Goal: Task Accomplishment & Management: Use online tool/utility

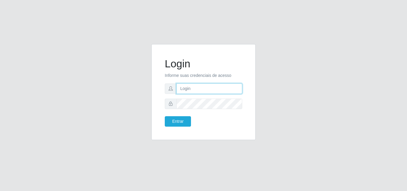
click at [237, 88] on input "text" at bounding box center [209, 88] width 66 height 10
type input "ana@saullus"
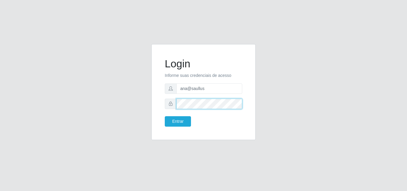
click at [165, 116] on button "Entrar" at bounding box center [178, 121] width 26 height 10
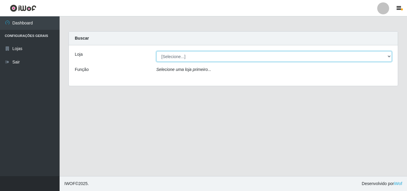
click at [390, 57] on select "[Selecione...] Saullus Supermercados" at bounding box center [274, 56] width 236 height 10
select select "423"
click at [156, 51] on select "[Selecione...] Saullus Supermercados" at bounding box center [274, 56] width 236 height 10
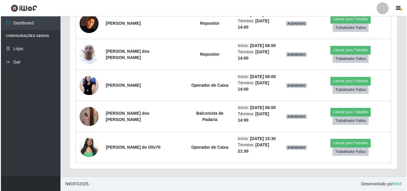
scroll to position [254, 0]
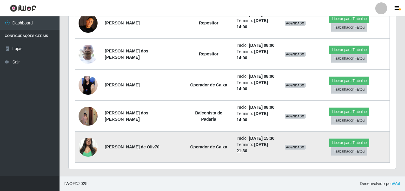
click at [91, 143] on img at bounding box center [88, 146] width 19 height 25
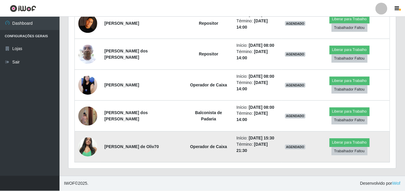
scroll to position [124, 324]
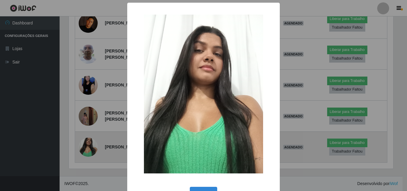
click at [91, 143] on div "× OK Cancel" at bounding box center [203, 95] width 407 height 191
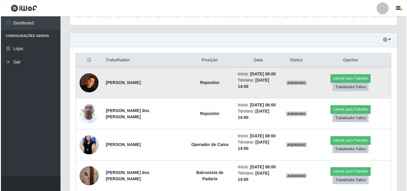
scroll to position [164, 0]
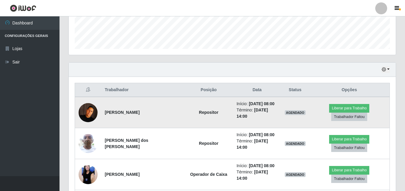
click at [88, 119] on img at bounding box center [88, 112] width 19 height 19
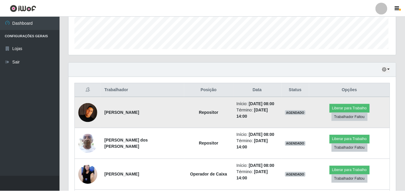
scroll to position [124, 324]
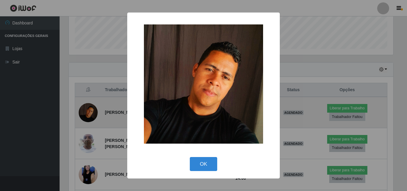
click at [88, 119] on div "× OK Cancel" at bounding box center [203, 95] width 407 height 191
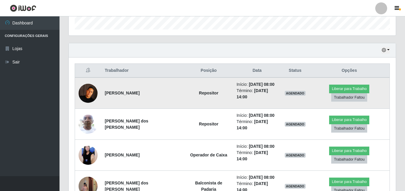
scroll to position [194, 0]
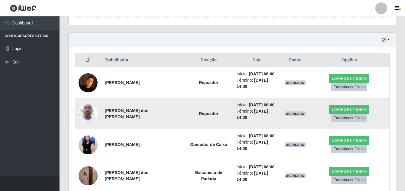
click at [87, 114] on img at bounding box center [88, 113] width 19 height 25
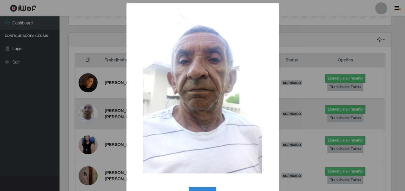
scroll to position [124, 324]
click at [87, 114] on div "× OK Cancel" at bounding box center [203, 95] width 407 height 191
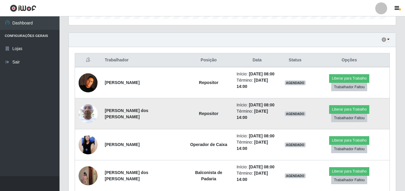
scroll to position [124, 327]
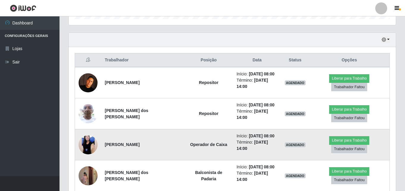
click at [84, 142] on img at bounding box center [88, 144] width 19 height 42
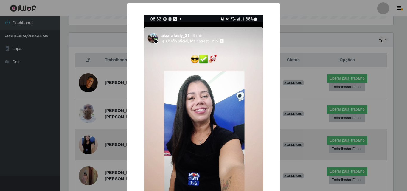
click at [84, 142] on div "× OK Cancel" at bounding box center [203, 95] width 407 height 191
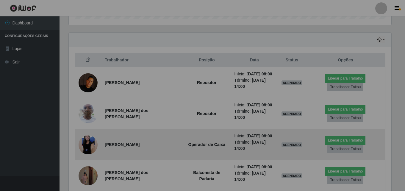
scroll to position [124, 327]
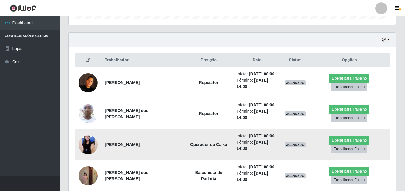
click at [84, 142] on img at bounding box center [88, 144] width 19 height 42
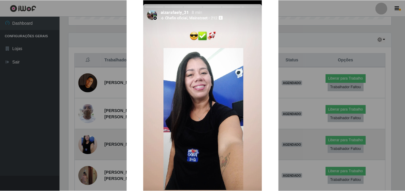
scroll to position [30, 0]
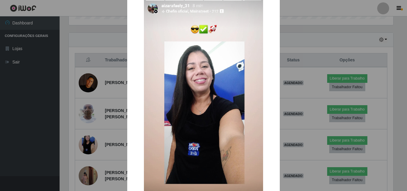
click at [85, 142] on div "× OK Cancel" at bounding box center [203, 95] width 407 height 191
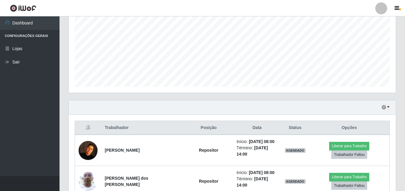
scroll to position [105, 0]
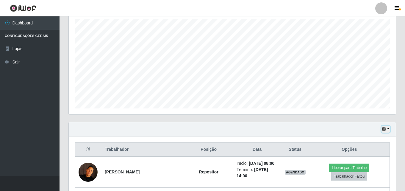
click at [388, 128] on button "button" at bounding box center [386, 129] width 8 height 7
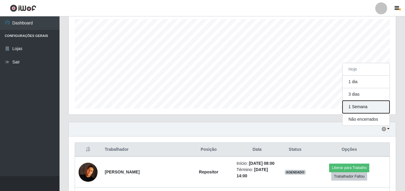
click at [369, 106] on button "1 Semana" at bounding box center [366, 107] width 47 height 13
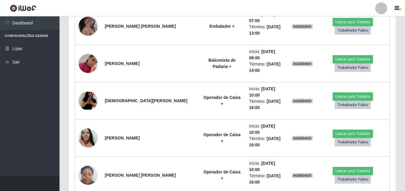
scroll to position [879, 0]
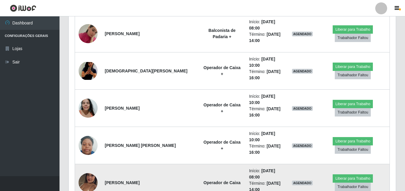
click at [84, 166] on img at bounding box center [88, 183] width 19 height 34
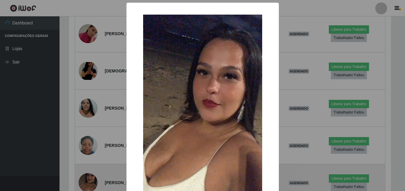
scroll to position [124, 324]
click at [84, 51] on div "× OK Cancel" at bounding box center [203, 95] width 407 height 191
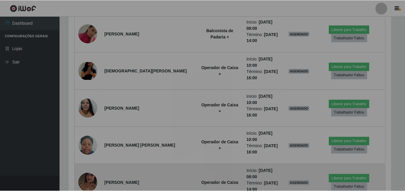
scroll to position [124, 327]
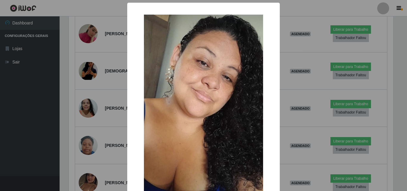
click at [82, 78] on div "× OK Cancel" at bounding box center [203, 95] width 407 height 191
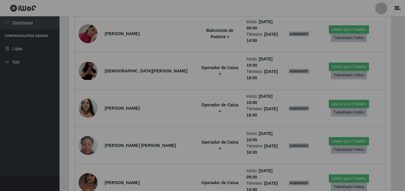
scroll to position [124, 327]
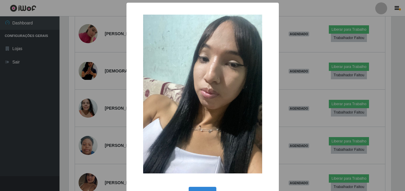
scroll to position [124, 324]
click at [92, 143] on div "× OK Cancel" at bounding box center [203, 95] width 407 height 191
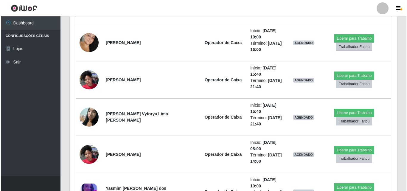
scroll to position [1058, 0]
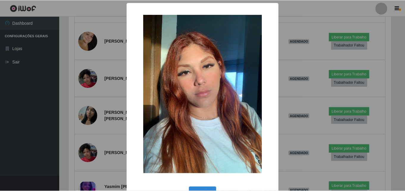
scroll to position [124, 324]
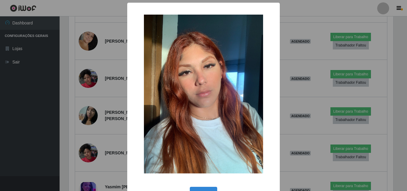
click at [93, 149] on div "× OK Cancel" at bounding box center [203, 95] width 407 height 191
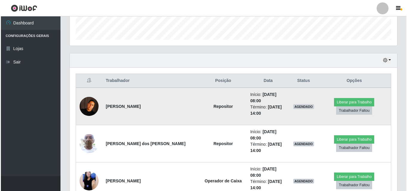
scroll to position [194, 0]
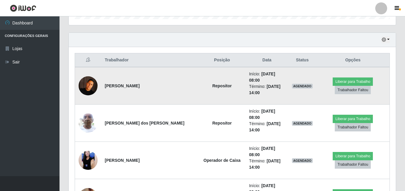
click at [86, 83] on img at bounding box center [88, 85] width 19 height 19
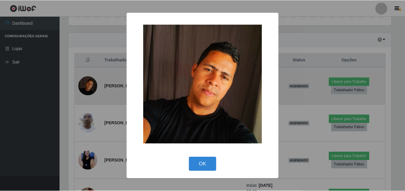
scroll to position [124, 324]
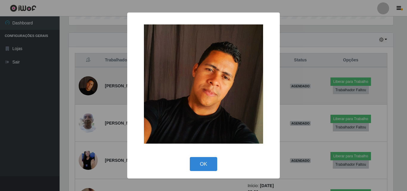
click at [86, 83] on div "× OK Cancel" at bounding box center [203, 95] width 407 height 191
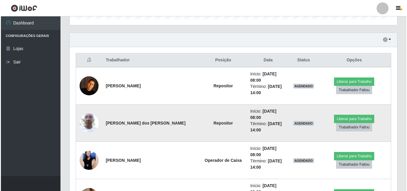
scroll to position [124, 327]
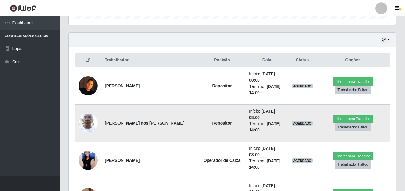
click at [86, 114] on img at bounding box center [88, 122] width 19 height 25
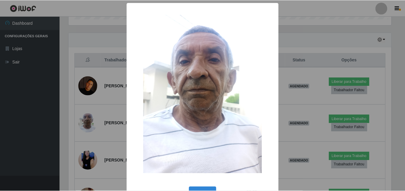
scroll to position [124, 324]
click at [92, 120] on div "× OK Cancel" at bounding box center [203, 95] width 407 height 191
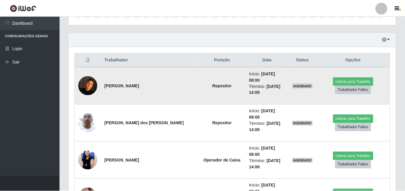
scroll to position [124, 327]
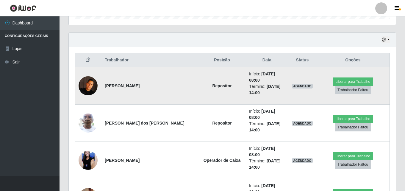
click at [91, 84] on img at bounding box center [88, 85] width 19 height 19
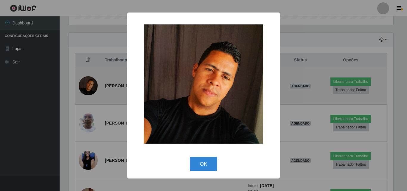
click at [91, 84] on div "× OK Cancel" at bounding box center [203, 95] width 407 height 191
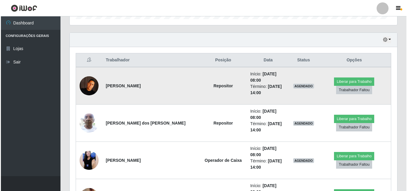
scroll to position [124, 327]
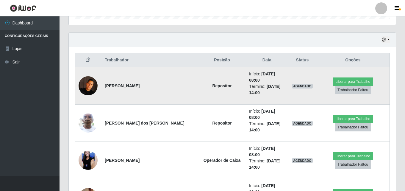
click at [91, 84] on img at bounding box center [88, 85] width 19 height 19
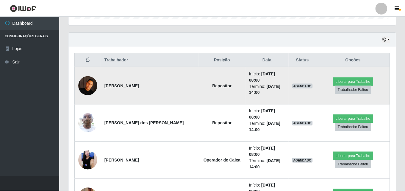
scroll to position [124, 324]
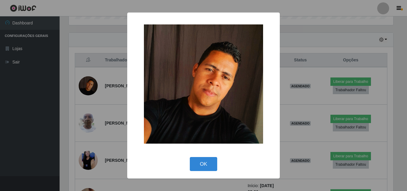
click at [94, 83] on div "× OK Cancel" at bounding box center [203, 95] width 407 height 191
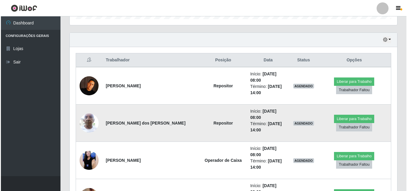
scroll to position [124, 327]
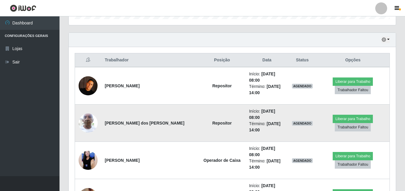
click at [89, 110] on img at bounding box center [88, 122] width 19 height 25
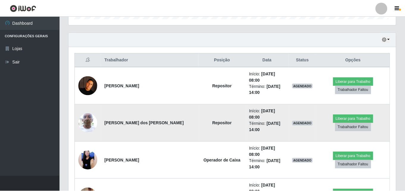
scroll to position [124, 324]
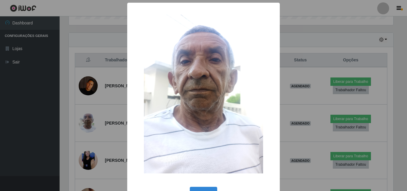
click at [89, 106] on div "× OK Cancel" at bounding box center [203, 95] width 407 height 191
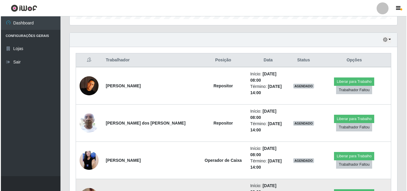
scroll to position [224, 0]
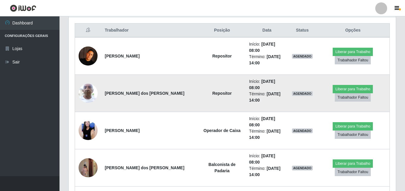
click at [89, 88] on img at bounding box center [88, 92] width 19 height 25
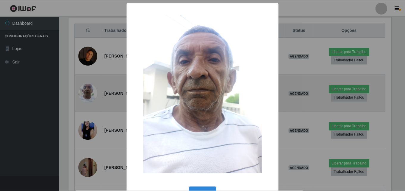
scroll to position [124, 324]
click at [89, 88] on div "× OK Cancel" at bounding box center [203, 95] width 407 height 191
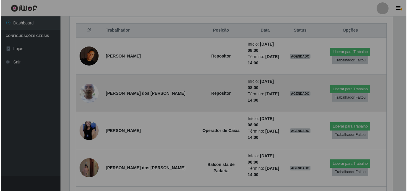
scroll to position [124, 327]
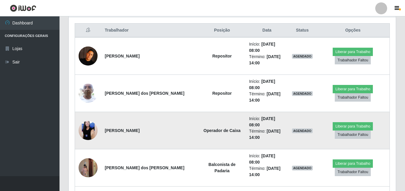
click at [94, 113] on img at bounding box center [88, 130] width 19 height 42
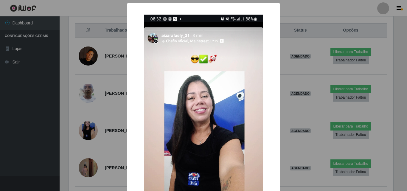
click at [94, 113] on div "× OK Cancel" at bounding box center [203, 95] width 407 height 191
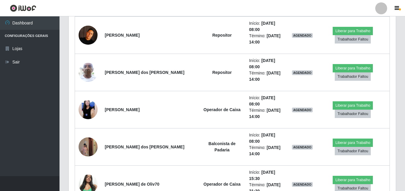
scroll to position [0, 0]
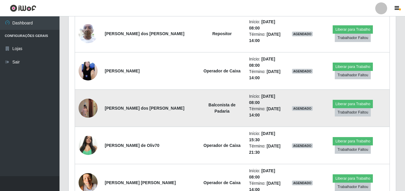
click at [94, 93] on img at bounding box center [88, 108] width 19 height 34
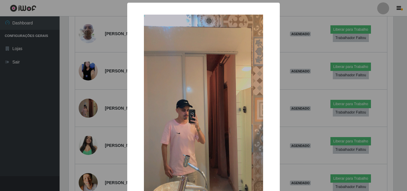
click at [90, 83] on div "× OK Cancel" at bounding box center [203, 95] width 407 height 191
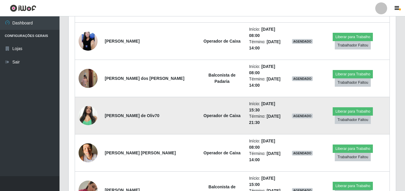
click at [88, 103] on img at bounding box center [88, 115] width 19 height 25
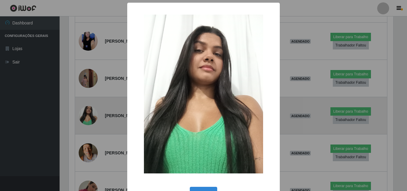
click at [88, 88] on div "× OK Cancel" at bounding box center [203, 95] width 407 height 191
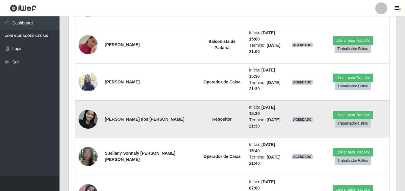
scroll to position [477, 0]
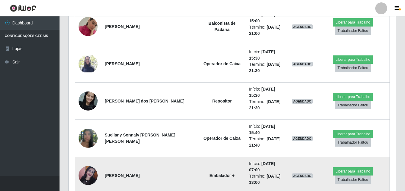
click at [88, 166] on img at bounding box center [88, 175] width 19 height 19
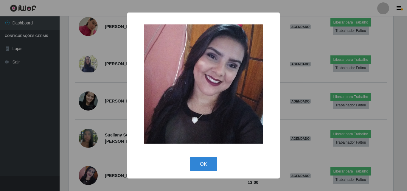
click at [89, 105] on div "× OK Cancel" at bounding box center [203, 95] width 407 height 191
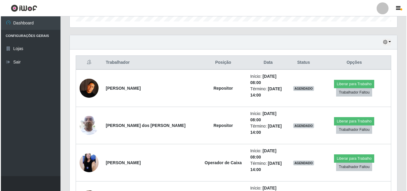
scroll to position [179, 0]
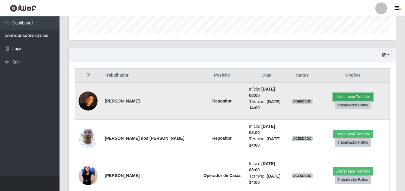
click at [350, 93] on button "Liberar para Trabalho" at bounding box center [353, 97] width 40 height 8
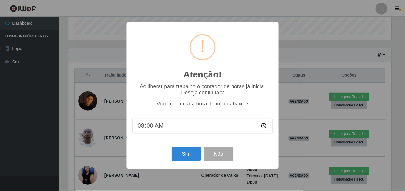
scroll to position [124, 324]
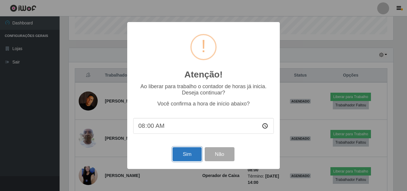
click at [194, 158] on button "Sim" at bounding box center [186, 154] width 29 height 14
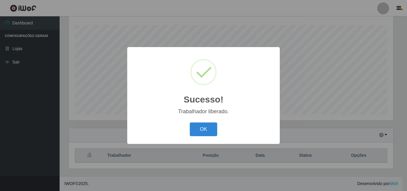
click at [213, 137] on div "OK Cancel" at bounding box center [203, 129] width 141 height 17
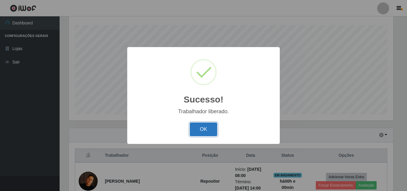
click at [211, 133] on button "OK" at bounding box center [204, 129] width 28 height 14
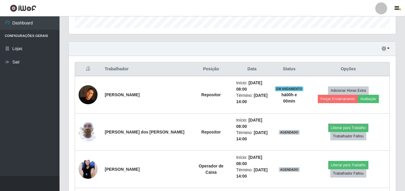
scroll to position [188, 0]
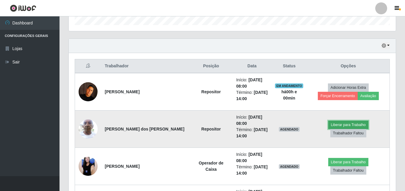
click at [329, 129] on button "Liberar para Trabalho" at bounding box center [349, 125] width 40 height 8
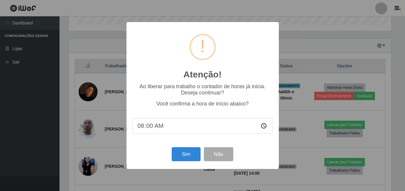
scroll to position [124, 324]
click at [192, 159] on button "Sim" at bounding box center [186, 154] width 29 height 14
click at [192, 159] on div "Atenção! × Ao liberar para trabalho o contador de horas já inicia. Deseja conti…" at bounding box center [203, 95] width 407 height 191
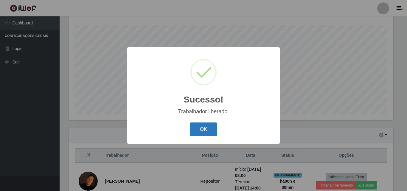
click at [197, 129] on button "OK" at bounding box center [204, 129] width 28 height 14
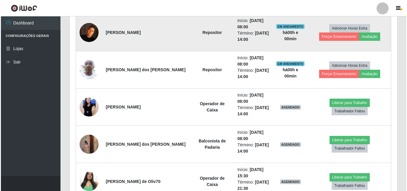
scroll to position [248, 0]
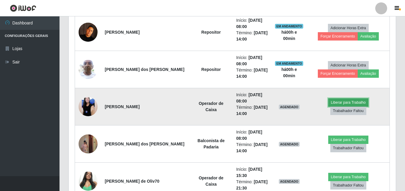
click at [329, 105] on button "Liberar para Trabalho" at bounding box center [349, 102] width 40 height 8
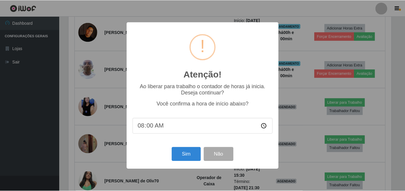
scroll to position [124, 324]
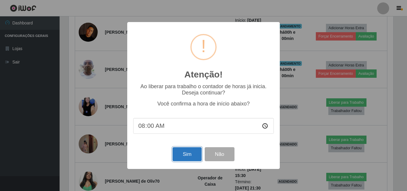
click at [187, 155] on button "Sim" at bounding box center [186, 154] width 29 height 14
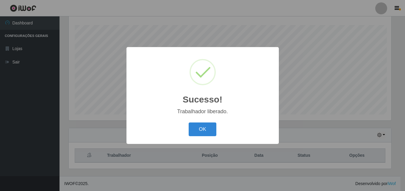
scroll to position [99, 0]
click at [211, 131] on button "OK" at bounding box center [204, 129] width 28 height 14
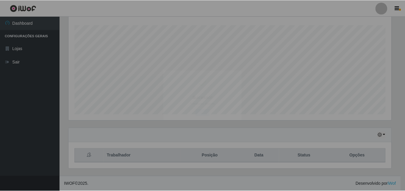
scroll to position [297789, 297585]
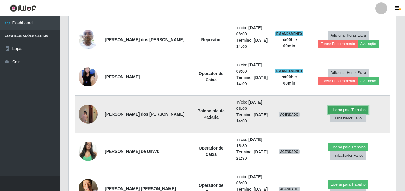
click at [329, 113] on button "Liberar para Trabalho" at bounding box center [349, 110] width 40 height 8
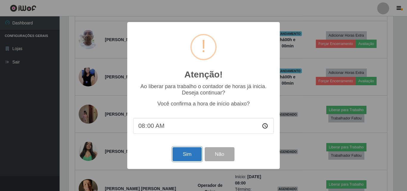
click at [195, 159] on button "Sim" at bounding box center [186, 154] width 29 height 14
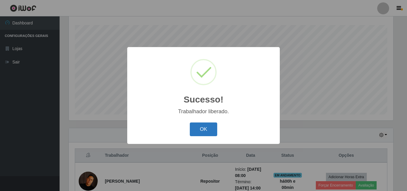
click at [204, 130] on button "OK" at bounding box center [204, 129] width 28 height 14
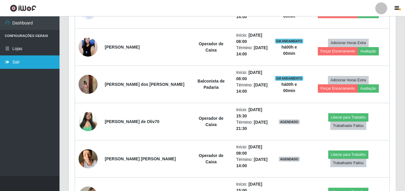
click at [26, 63] on link "Sair" at bounding box center [30, 61] width 60 height 13
